Goal: Navigation & Orientation: Find specific page/section

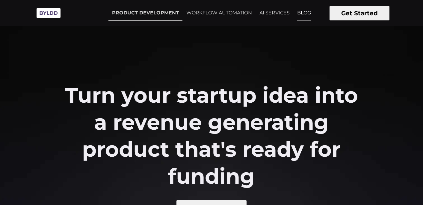
click at [307, 11] on link "BLOG" at bounding box center [304, 12] width 21 height 15
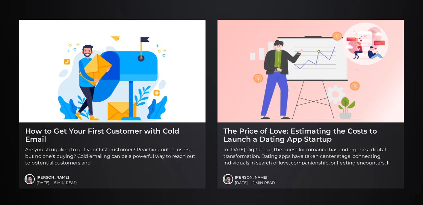
scroll to position [893, 0]
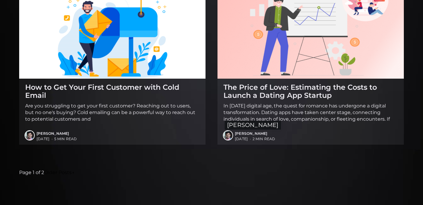
click at [228, 136] on img at bounding box center [227, 135] width 9 height 9
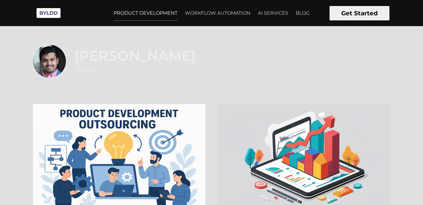
click at [137, 11] on link "PRODUCT DEVELOPMENT" at bounding box center [145, 13] width 71 height 15
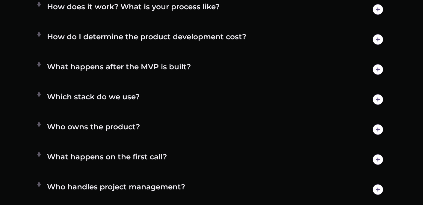
scroll to position [3113, 0]
